Goal: Answer question/provide support: Share knowledge or assist other users

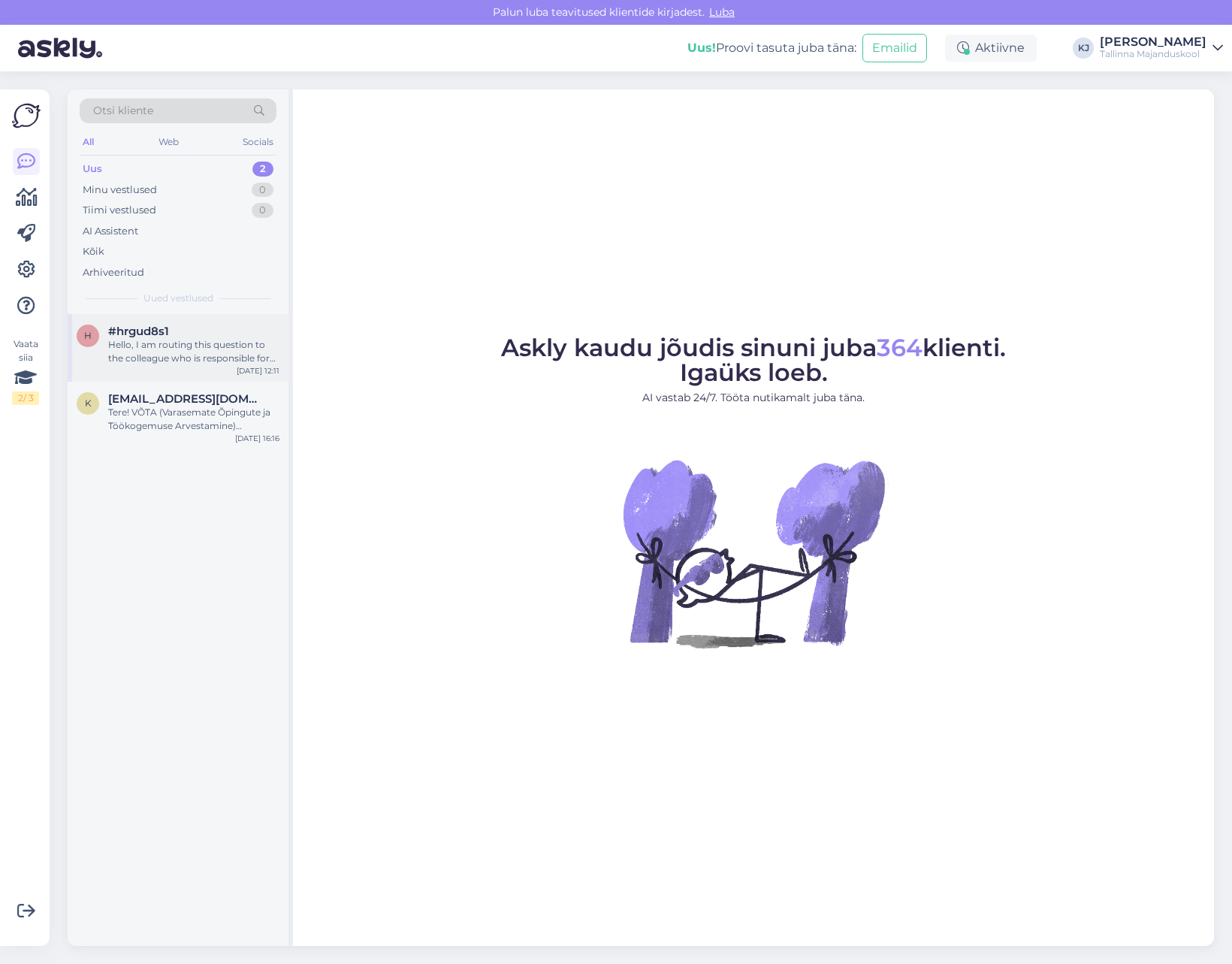
click at [158, 379] on div "h #hrgud8s1 Hello, I am routing this question to the colleague who is responsib…" at bounding box center [178, 347] width 221 height 68
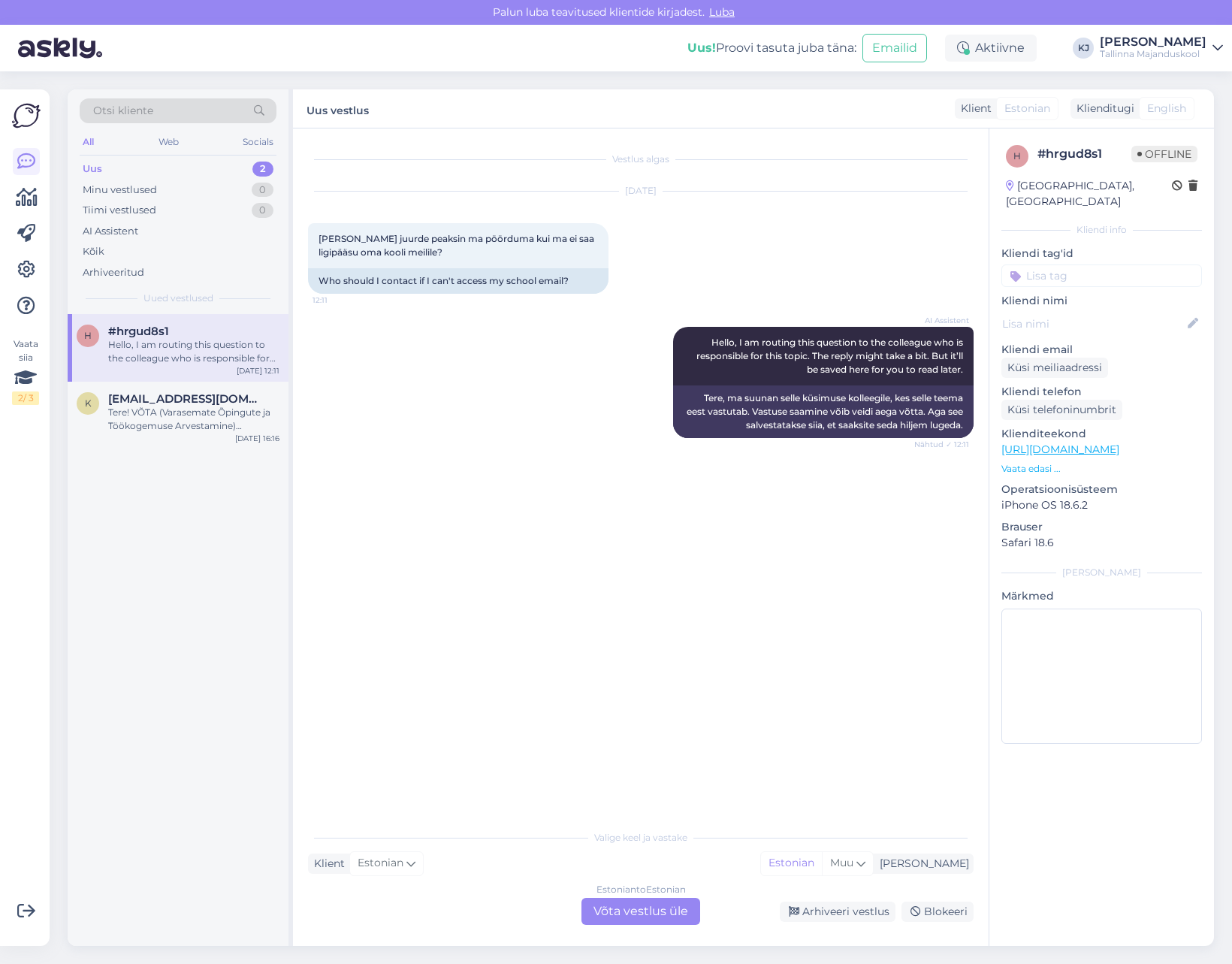
click at [581, 448] on div "AI Assistent Hello, I am routing this question to the colleague who is responsi…" at bounding box center [641, 383] width 666 height 145
click at [637, 923] on div "Estonian to Estonian Võta vestlus üle" at bounding box center [640, 911] width 119 height 27
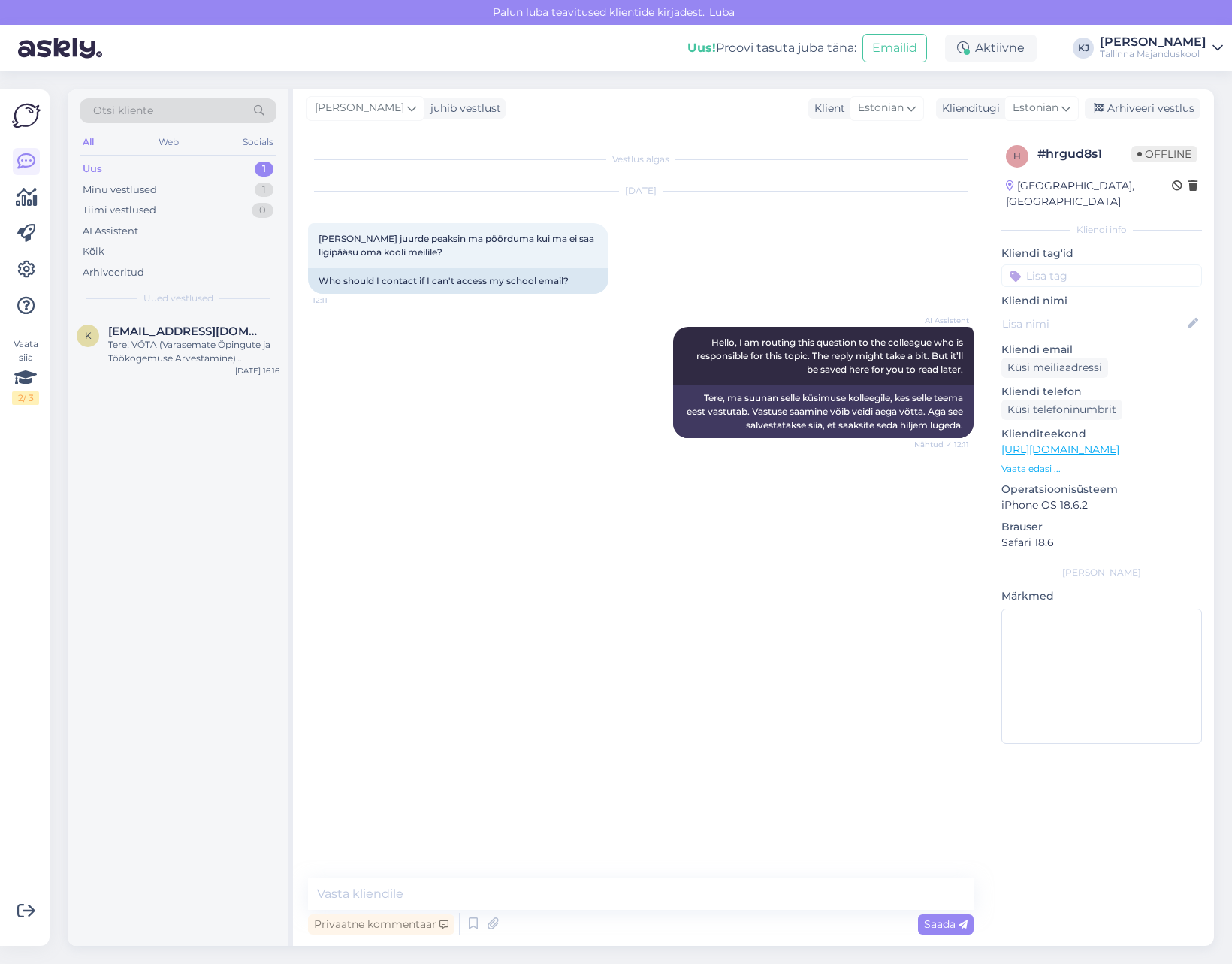
click at [642, 912] on div "Privaatne kommentaar Saada" at bounding box center [641, 924] width 666 height 29
click at [642, 903] on textarea at bounding box center [641, 894] width 666 height 31
click at [826, 895] on textarea "Tere. [PERSON_NAME] ühendust haridustehnoloogidega, nende kontaktid leiad siit:" at bounding box center [641, 894] width 666 height 31
paste textarea "[URL][DOMAIN_NAME]"
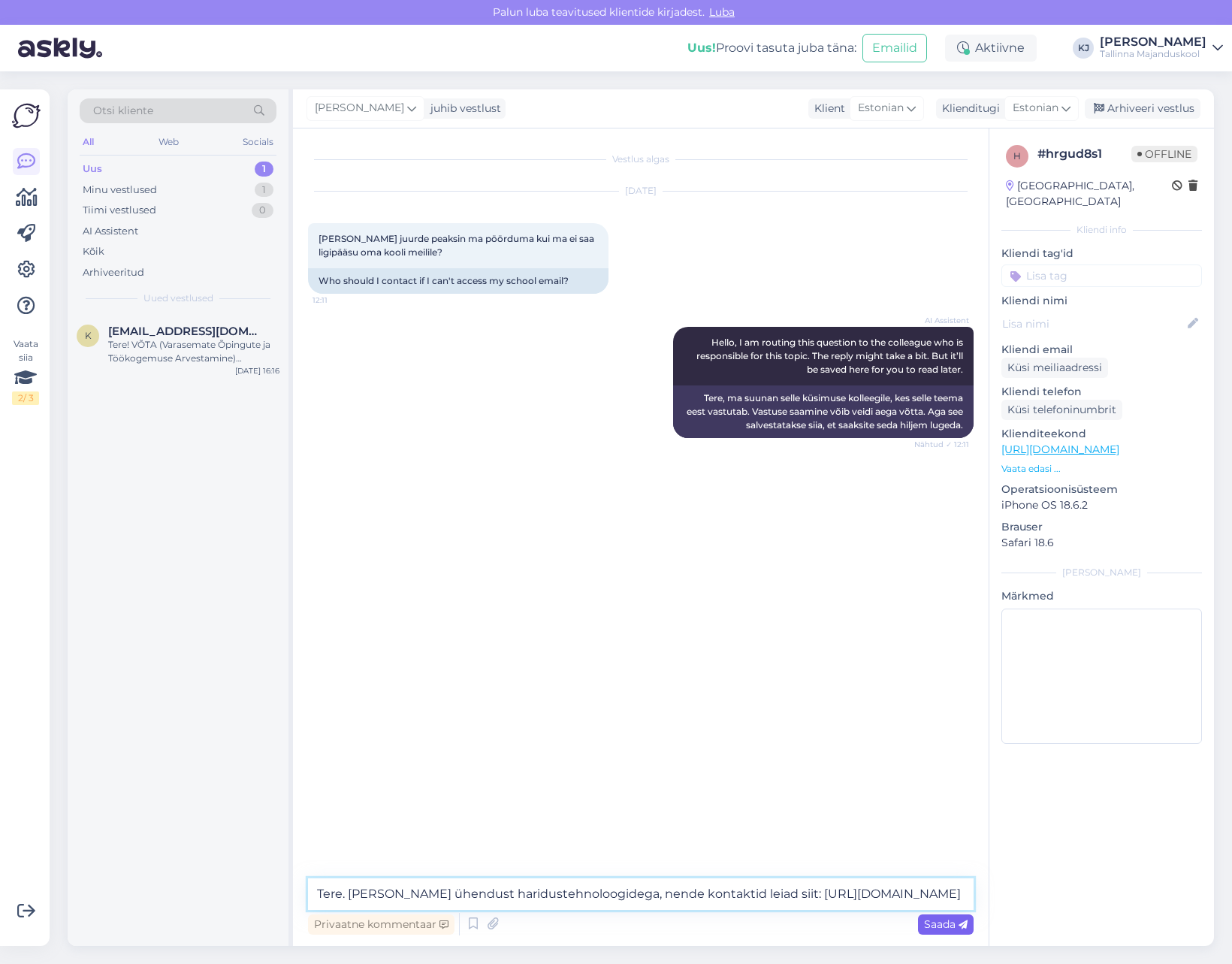
type textarea "Tere. [PERSON_NAME] ühendust haridustehnoloogidega, nende kontaktid leiad siit:…"
click at [931, 926] on span "Saada" at bounding box center [946, 924] width 44 height 13
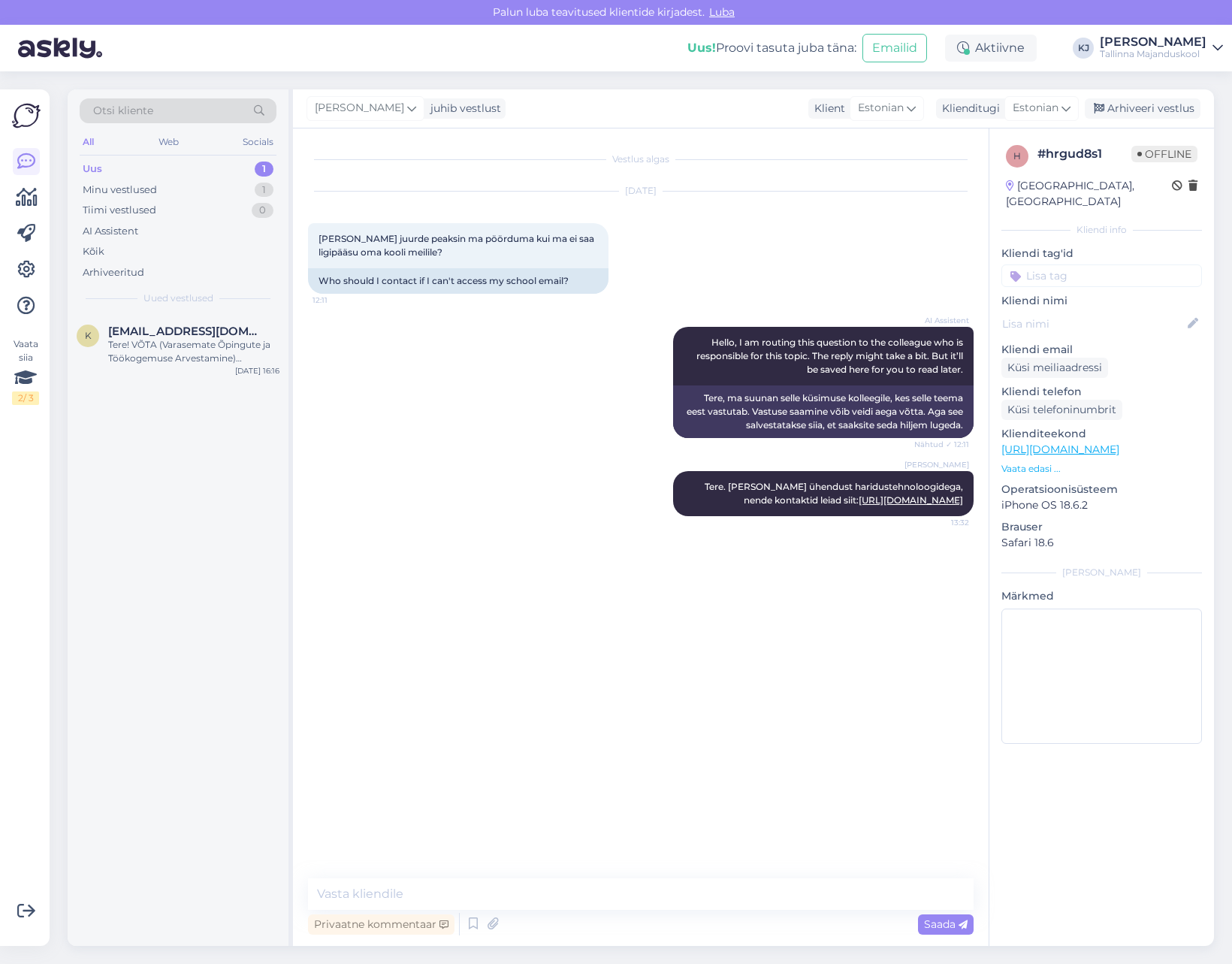
click at [1108, 265] on input at bounding box center [1101, 276] width 201 height 23
type input "haridustehnoloog"
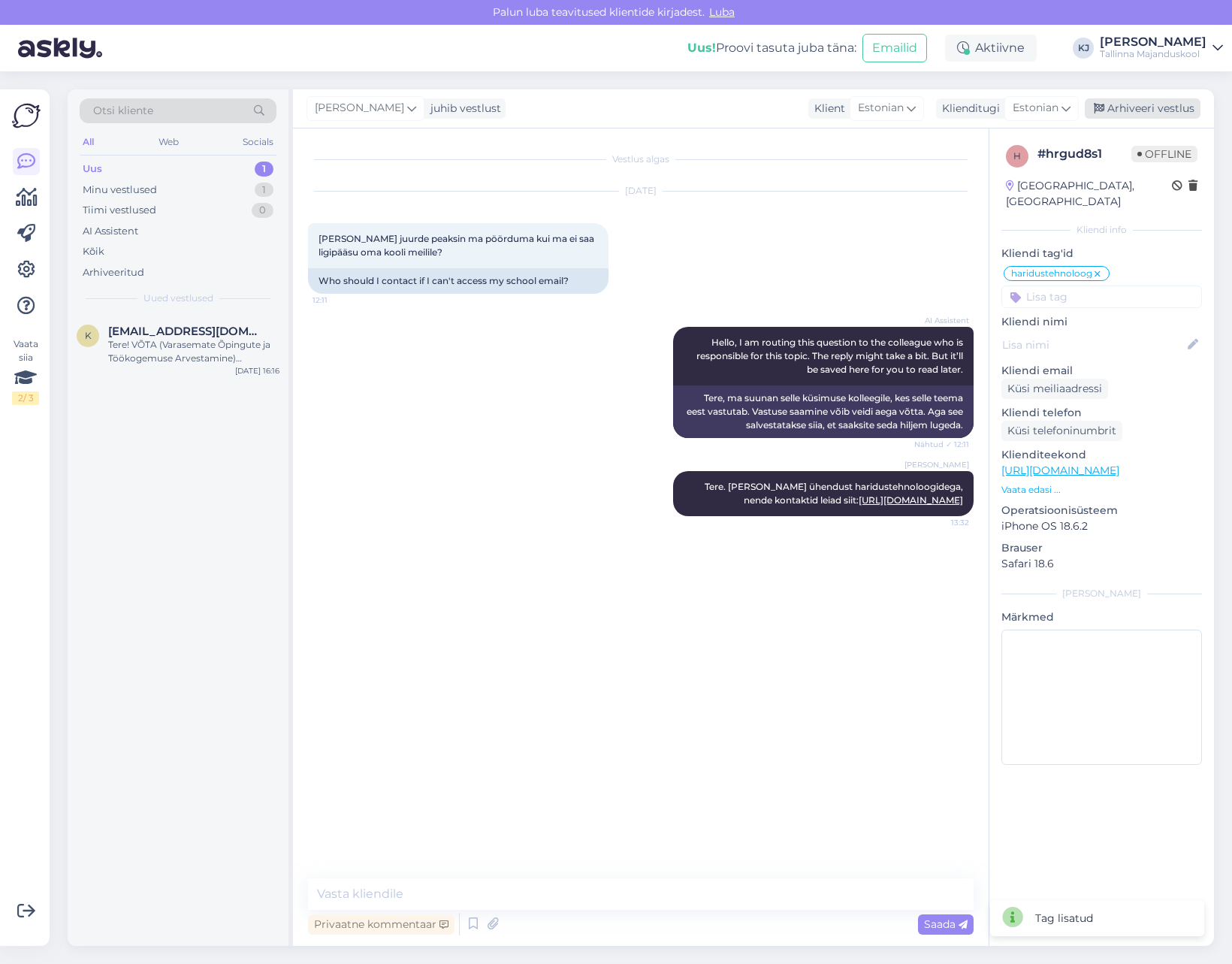
click at [1163, 103] on div "Arhiveeri vestlus" at bounding box center [1143, 108] width 116 height 20
click at [184, 338] on div "Tere! VÕTA (Varasemate Õpingute ja Töökogemuse Arvestamine) võimaldab arvestada…" at bounding box center [194, 351] width 171 height 27
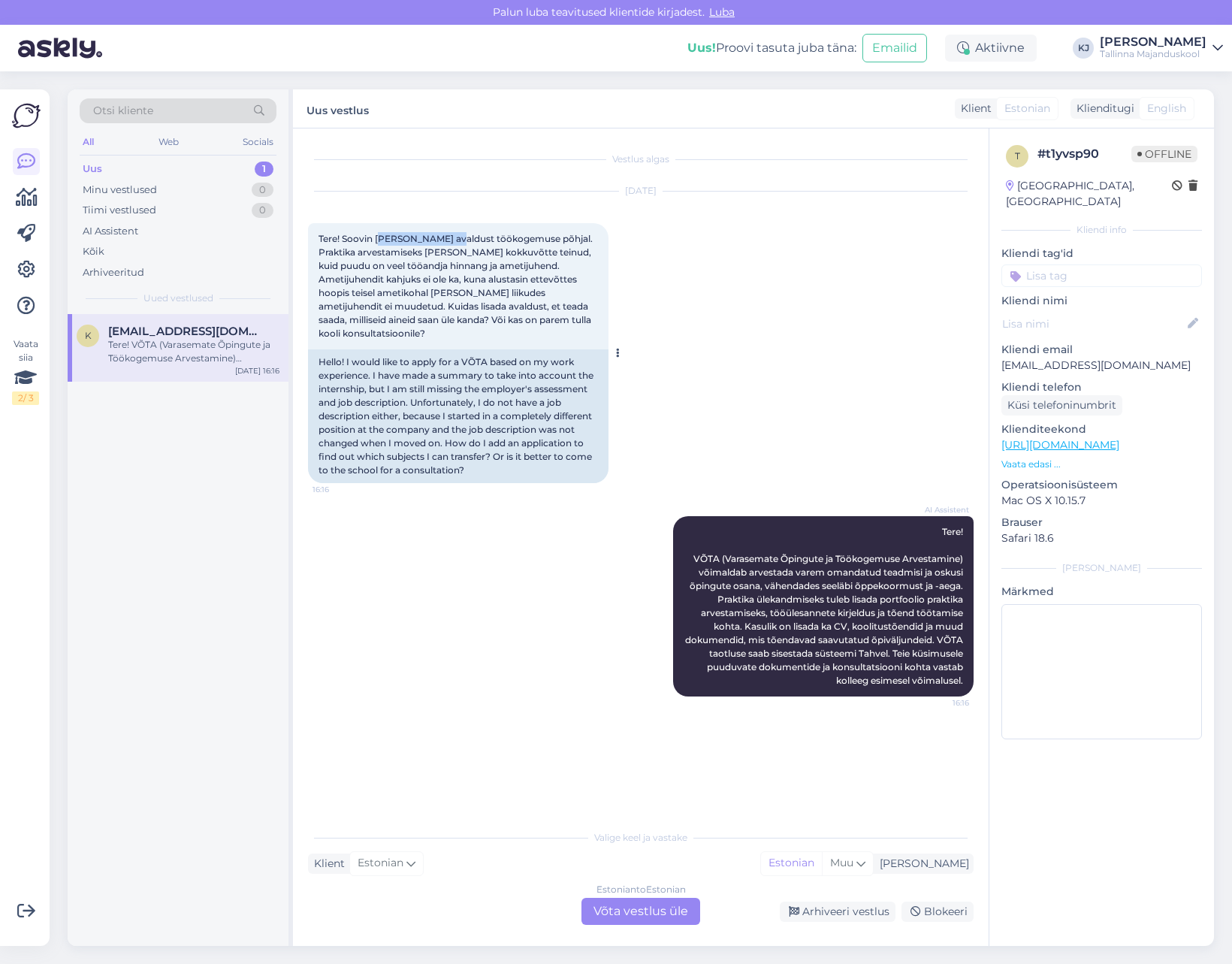
drag, startPoint x: 401, startPoint y: 241, endPoint x: 455, endPoint y: 235, distance: 54.3
click at [455, 235] on span "Tere! Soovin [PERSON_NAME] avaldust töökogemuse põhjal. Praktika arvestamiseks …" at bounding box center [457, 285] width 277 height 106
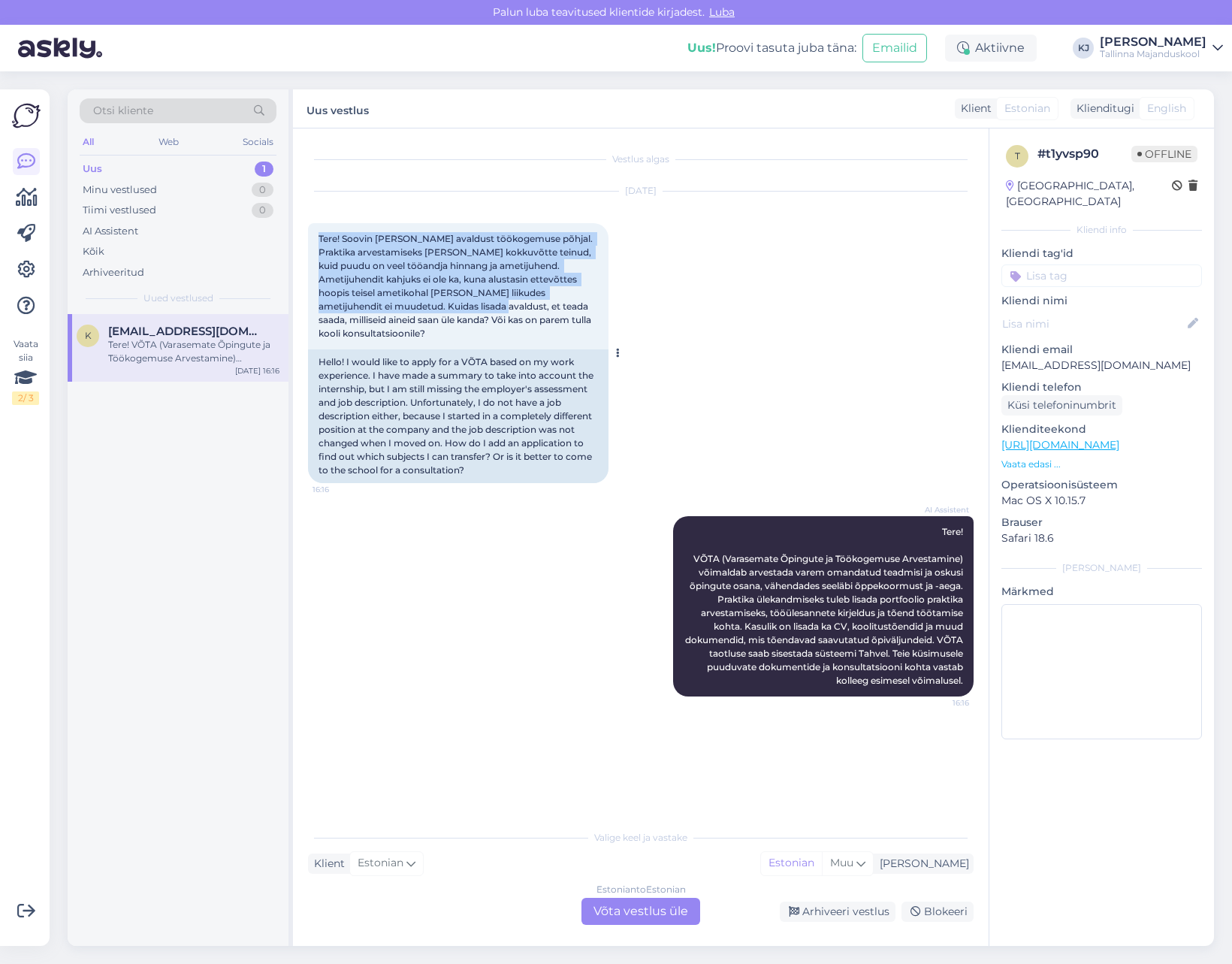
drag, startPoint x: 321, startPoint y: 236, endPoint x: 461, endPoint y: 302, distance: 154.8
click at [461, 302] on span "Tere! Soovin [PERSON_NAME] avaldust töökogemuse põhjal. Praktika arvestamiseks …" at bounding box center [457, 285] width 277 height 106
click at [461, 303] on span "Tere! Soovin [PERSON_NAME] avaldust töökogemuse põhjal. Praktika arvestamiseks …" at bounding box center [457, 285] width 277 height 106
click at [452, 309] on span "Tere! Soovin [PERSON_NAME] avaldust töökogemuse põhjal. Praktika arvestamiseks …" at bounding box center [457, 285] width 277 height 106
